Goal: Use online tool/utility: Utilize a website feature to perform a specific function

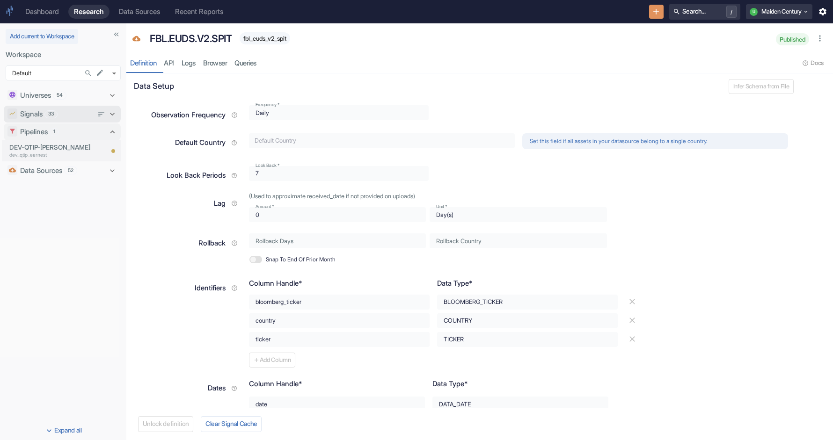
click at [89, 114] on div "Signals 33" at bounding box center [56, 114] width 73 height 10
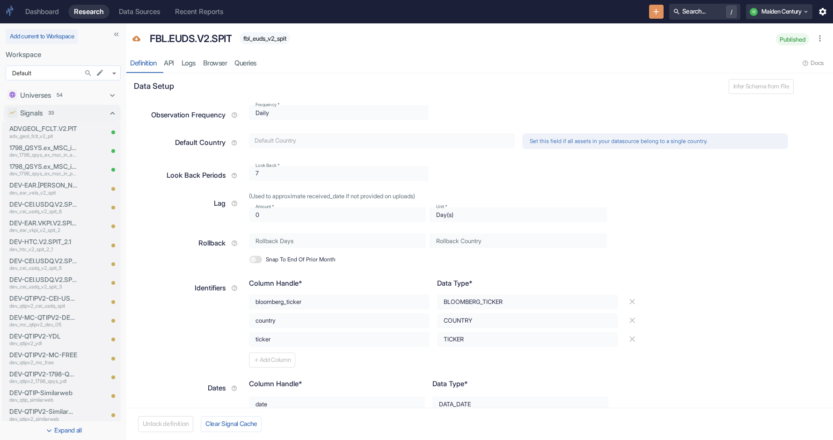
click at [61, 75] on body "Dashboard Research Data Sources Recent Reports Search... / U Maiden Century Add…" at bounding box center [416, 220] width 833 height 440
click at [90, 78] on button "Search in Workspace..." at bounding box center [88, 73] width 13 height 13
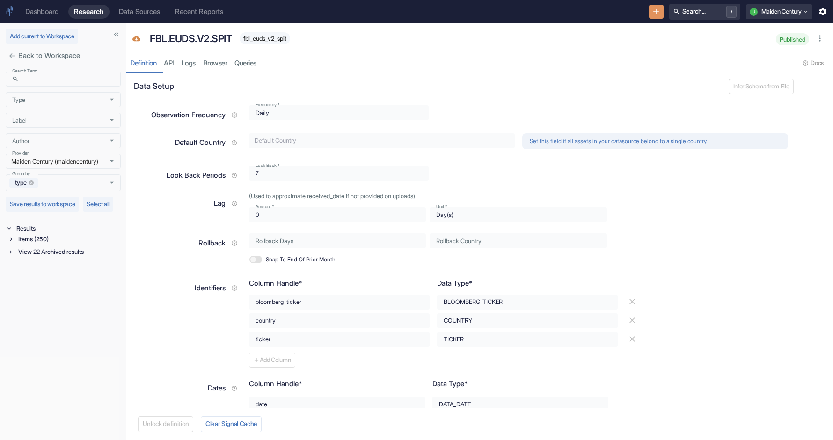
click at [12, 56] on icon "close" at bounding box center [11, 55] width 5 height 5
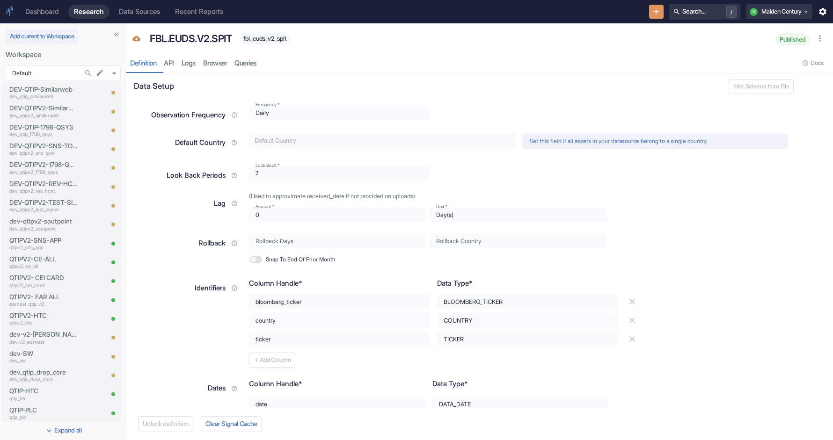
scroll to position [347, 0]
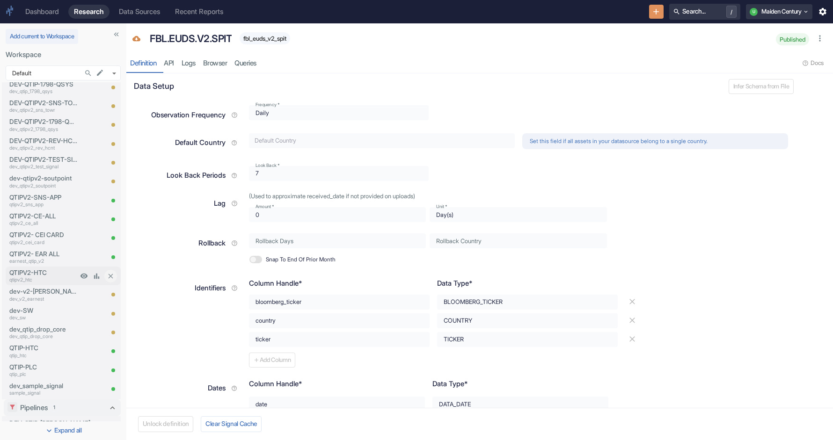
click at [61, 276] on p "QTIPV2-HTC" at bounding box center [43, 272] width 68 height 9
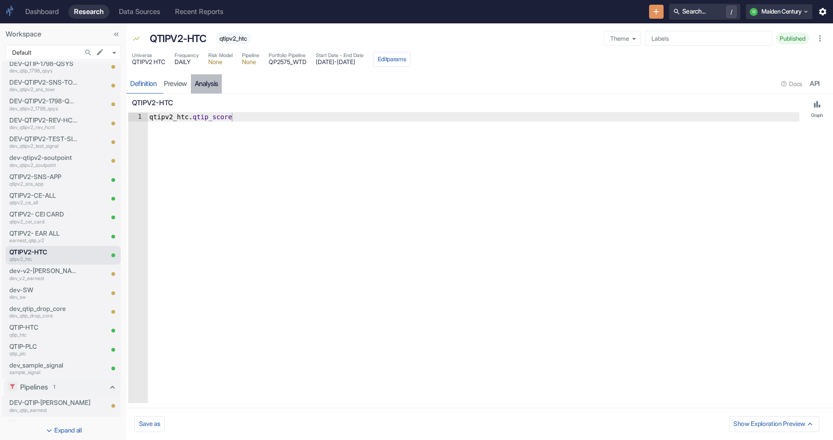
click at [215, 85] on link "analysis" at bounding box center [206, 83] width 31 height 19
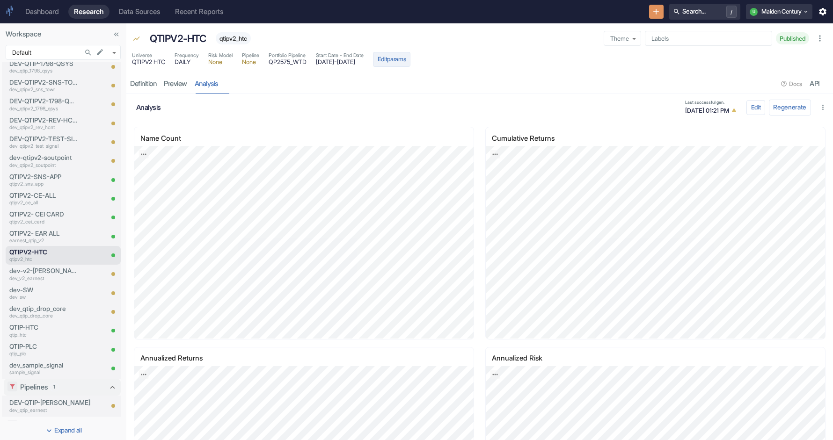
click at [410, 64] on button "Edit params" at bounding box center [391, 59] width 37 height 15
click at [410, 52] on button "Edit params" at bounding box center [391, 59] width 37 height 15
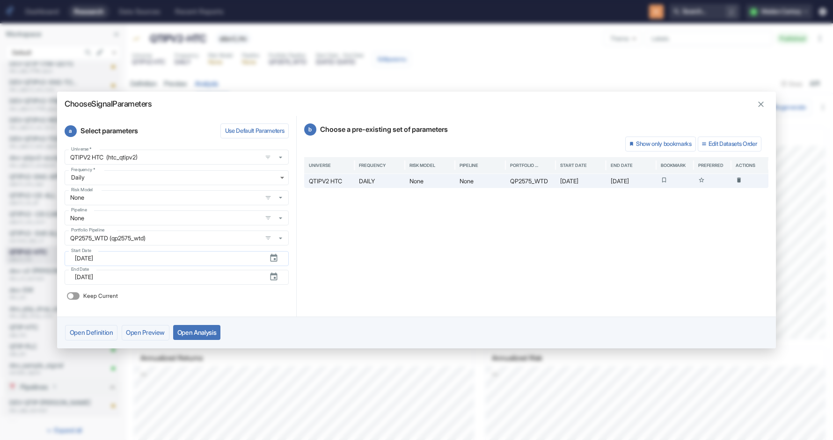
click at [127, 253] on input "[DATE]" at bounding box center [168, 258] width 187 height 15
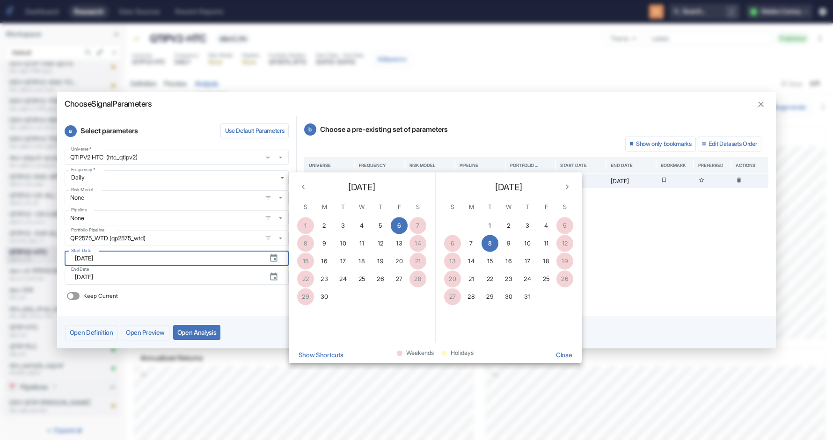
click at [311, 188] on div "[DATE]" at bounding box center [362, 185] width 146 height 25
click at [375, 191] on span "[DATE]" at bounding box center [361, 187] width 27 height 14
click at [365, 181] on span "[DATE]" at bounding box center [361, 187] width 27 height 14
click at [367, 187] on span "[DATE]" at bounding box center [361, 187] width 27 height 14
click at [304, 189] on icon "Previous month" at bounding box center [303, 187] width 3 height 5
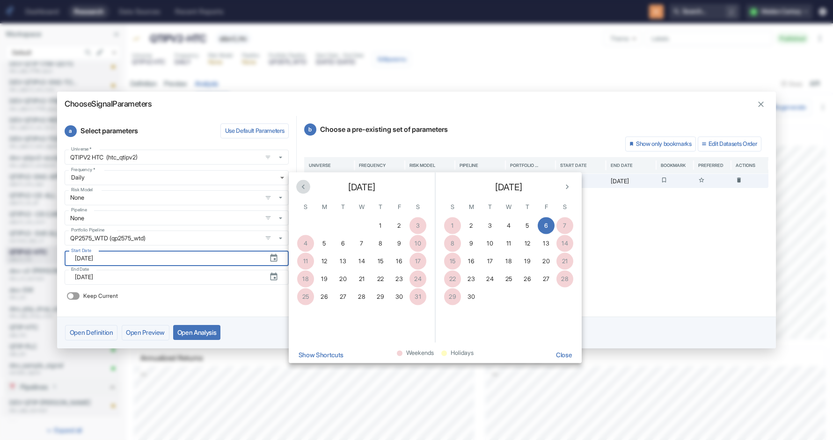
click at [304, 189] on icon "Previous month" at bounding box center [303, 187] width 3 height 5
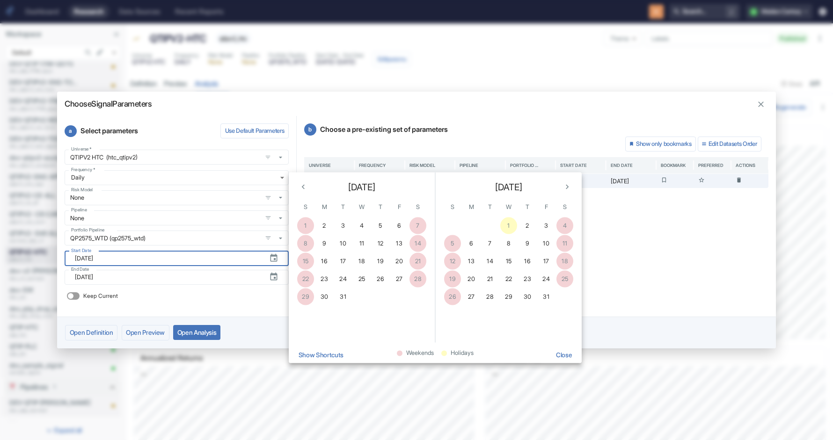
click at [348, 188] on span "[DATE]" at bounding box center [361, 187] width 27 height 14
click at [169, 267] on div "End Date ​ [DATE] End Date" at bounding box center [175, 275] width 228 height 19
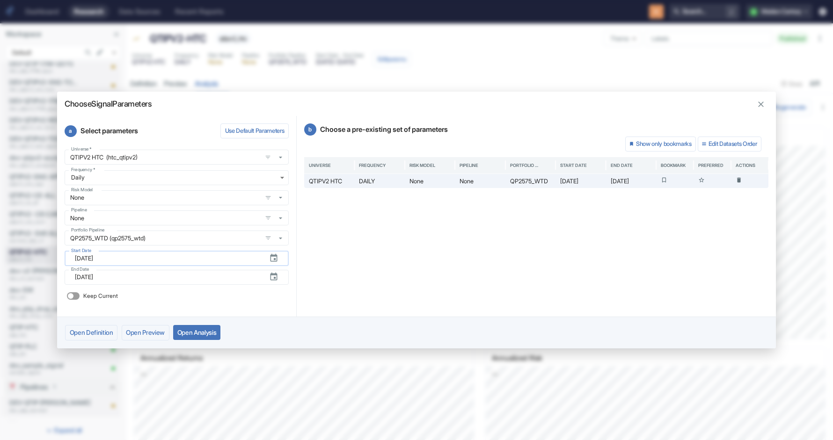
click at [154, 260] on input "[DATE]" at bounding box center [168, 258] width 187 height 15
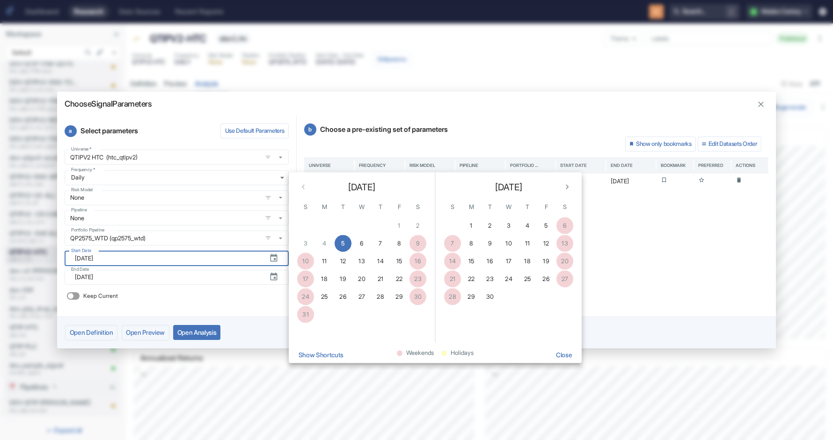
type input "[DATE]"
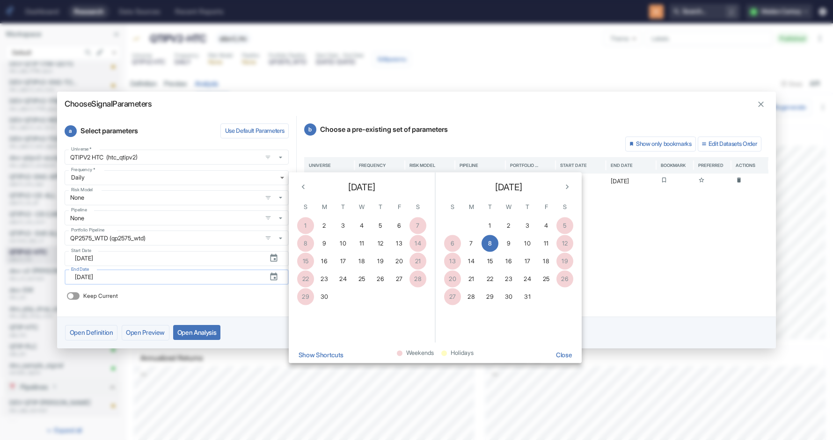
click at [139, 277] on input "[DATE]" at bounding box center [168, 277] width 187 height 15
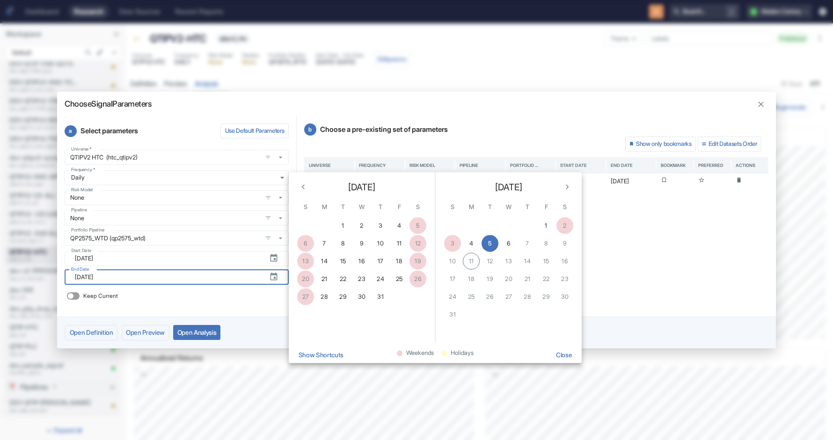
type input "[DATE]"
click at [207, 328] on button "Open Analysis" at bounding box center [196, 332] width 47 height 15
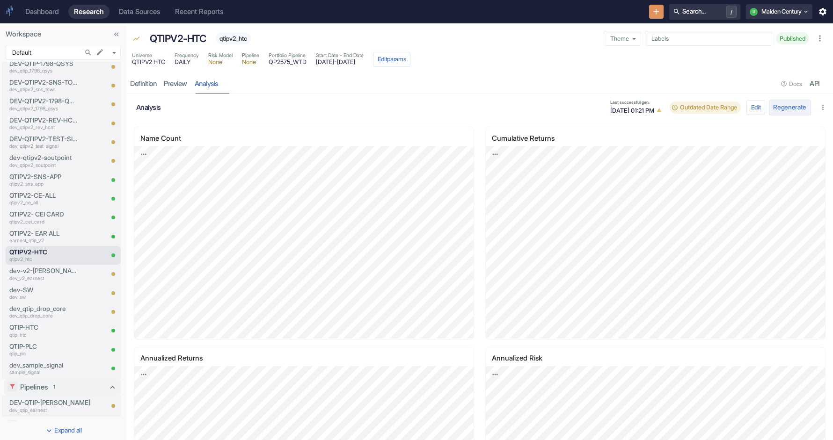
click at [791, 109] on button "Regenerate" at bounding box center [790, 108] width 42 height 16
